Goal: Transaction & Acquisition: Purchase product/service

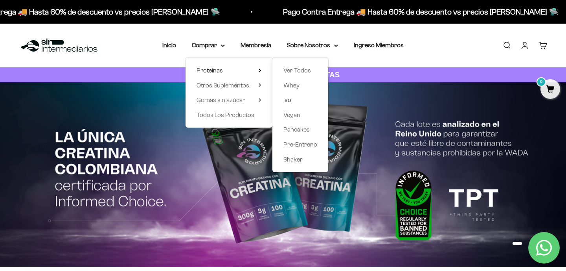
click at [289, 102] on span "Iso" at bounding box center [288, 99] width 8 height 7
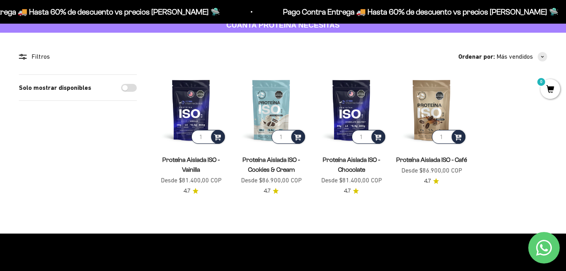
scroll to position [79, 0]
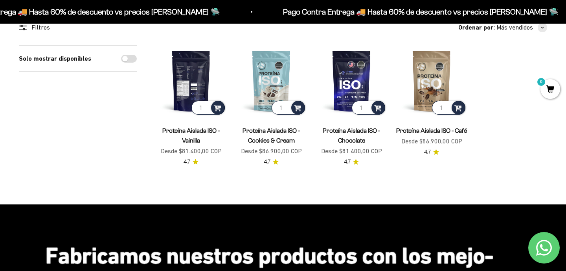
click at [185, 79] on img at bounding box center [191, 80] width 71 height 71
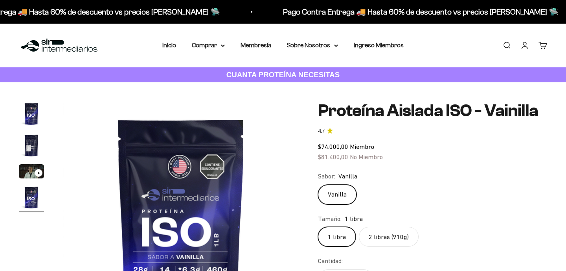
scroll to position [0, 737]
click at [35, 144] on img "Ir al artículo 2" at bounding box center [31, 145] width 25 height 25
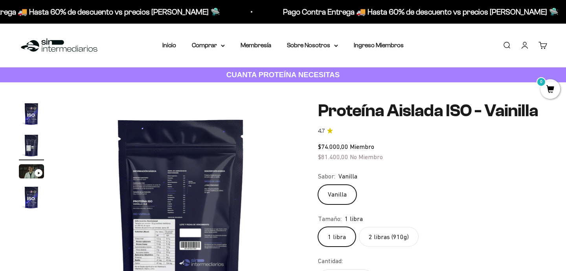
scroll to position [0, 0]
click at [145, 200] on img at bounding box center [181, 219] width 236 height 236
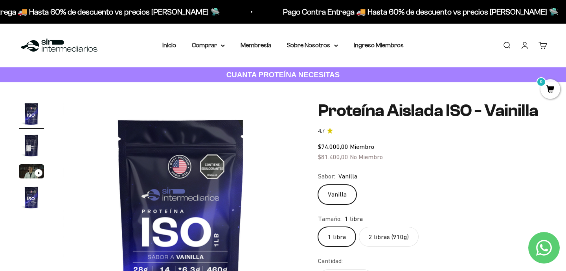
click at [269, 203] on img at bounding box center [181, 219] width 236 height 236
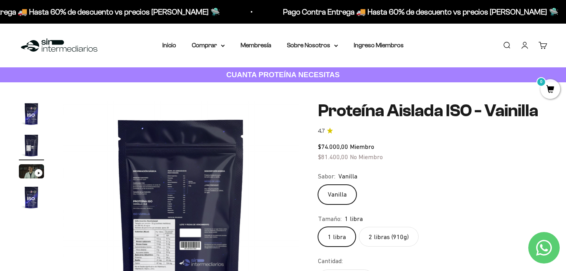
click at [190, 206] on img at bounding box center [181, 219] width 236 height 236
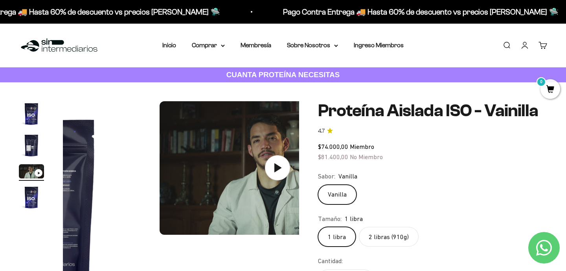
click at [190, 206] on media-carousel at bounding box center [181, 219] width 236 height 236
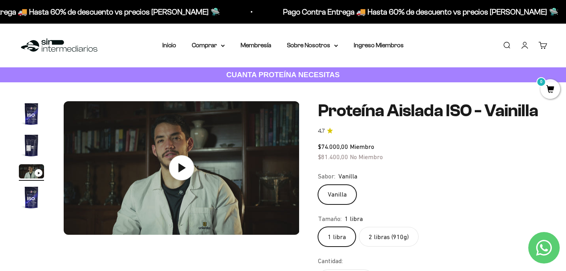
scroll to position [0, 492]
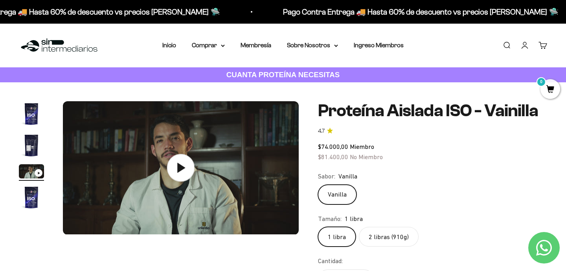
click at [174, 164] on icon at bounding box center [181, 168] width 28 height 28
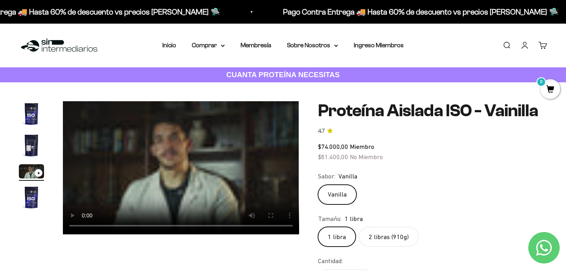
click at [39, 144] on img "Ir al artículo 2" at bounding box center [31, 145] width 25 height 25
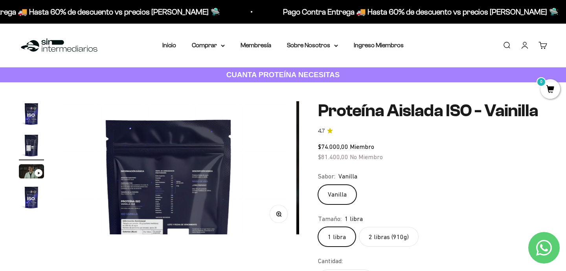
scroll to position [0, 246]
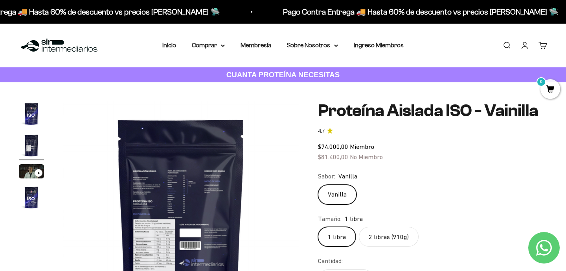
click at [194, 235] on img at bounding box center [181, 219] width 236 height 236
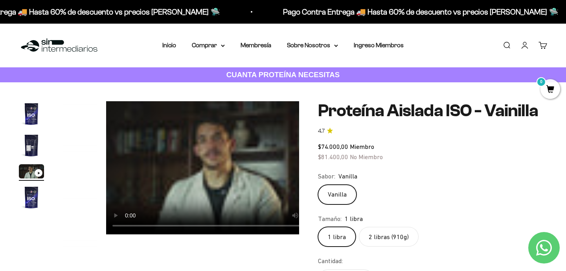
click at [194, 235] on media-carousel at bounding box center [181, 219] width 236 height 236
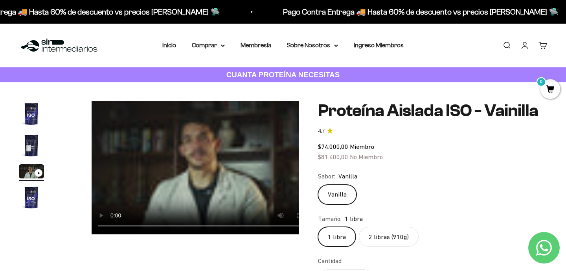
scroll to position [0, 492]
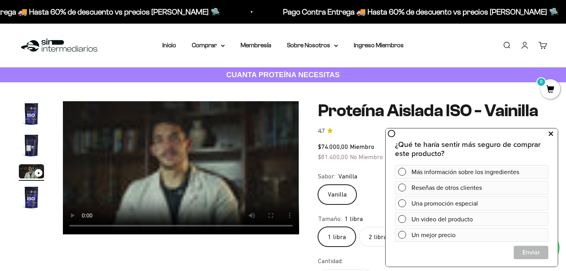
click at [552, 133] on icon at bounding box center [551, 134] width 4 height 10
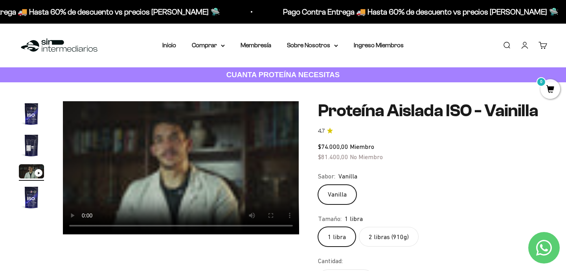
click at [35, 150] on img "Ir al artículo 2" at bounding box center [31, 145] width 25 height 25
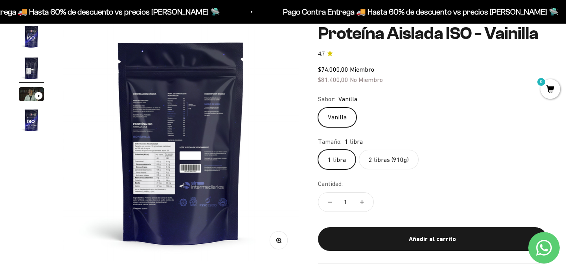
scroll to position [79, 0]
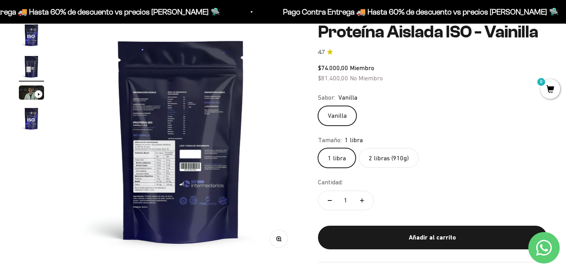
click at [281, 236] on icon "button" at bounding box center [279, 239] width 6 height 6
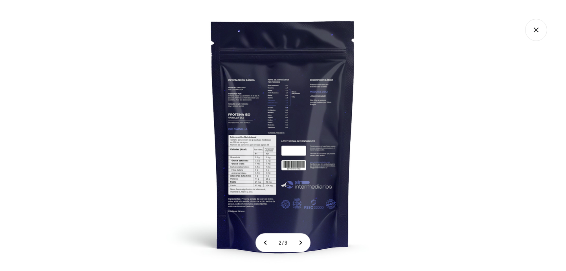
click at [272, 135] on img at bounding box center [283, 135] width 271 height 271
